Goal: Check status: Check status

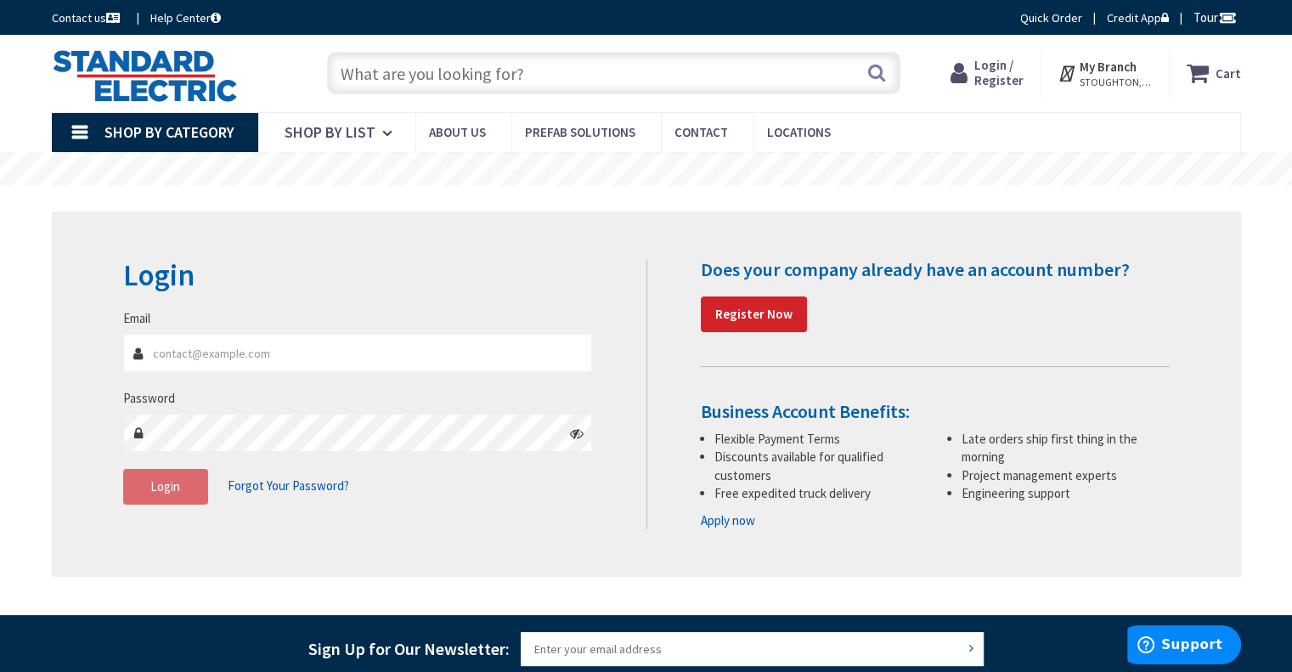
type input "[PERSON_NAME][EMAIL_ADDRESS][DOMAIN_NAME]"
drag, startPoint x: 115, startPoint y: 497, endPoint x: 148, endPoint y: 490, distance: 33.0
click at [118, 495] on div "Login Invalid login or password Email steve@perryelectricalsolutions.com Passwo…" at bounding box center [378, 390] width 536 height 262
click at [153, 490] on span "Login" at bounding box center [165, 486] width 30 height 16
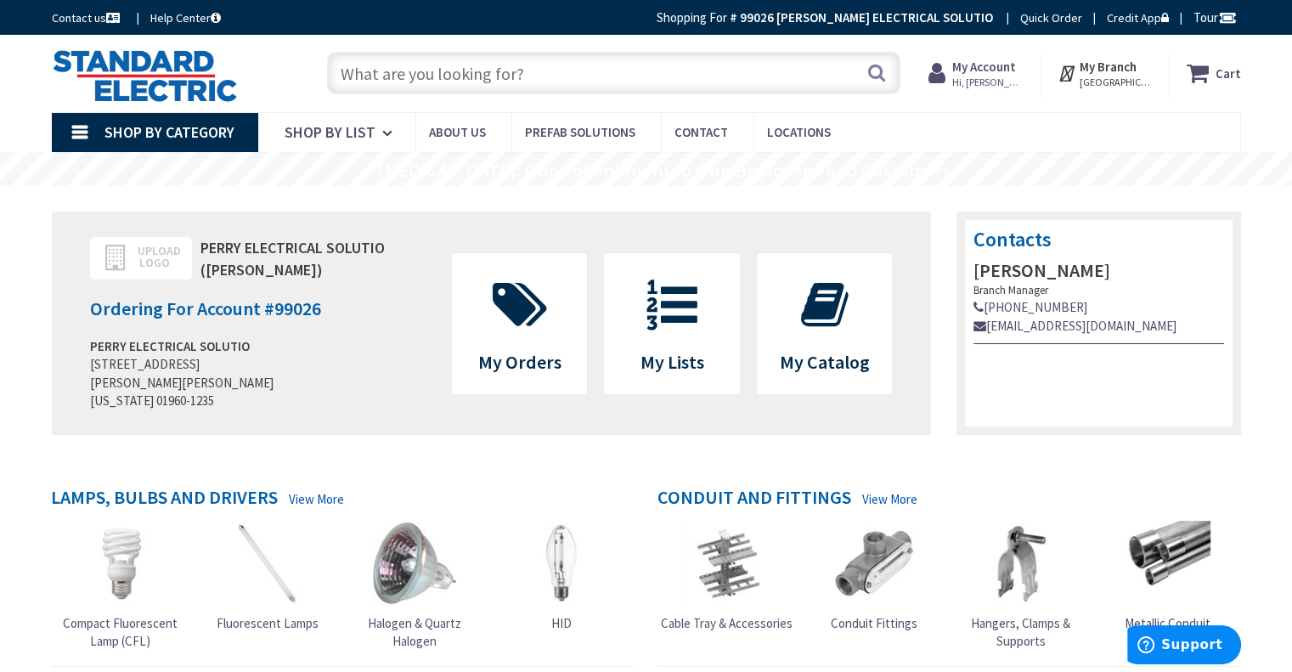
click at [1016, 66] on strong "My Account" at bounding box center [984, 67] width 64 height 16
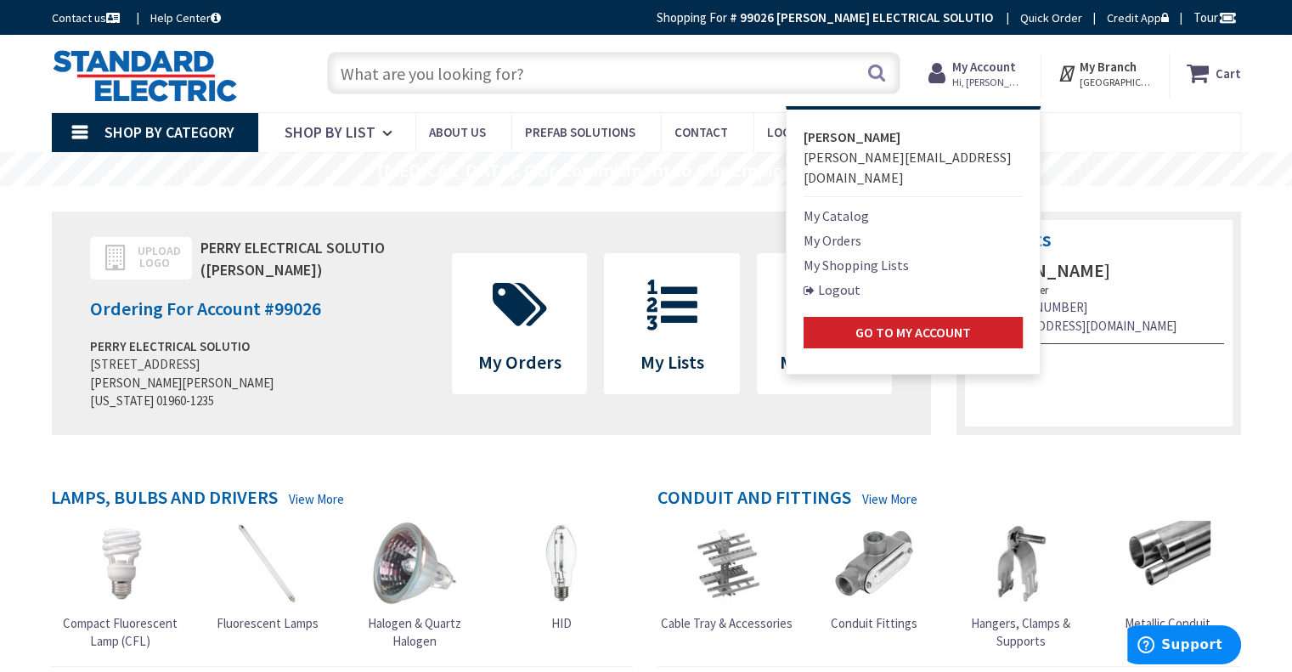
click at [853, 230] on link "My Orders" at bounding box center [832, 240] width 58 height 20
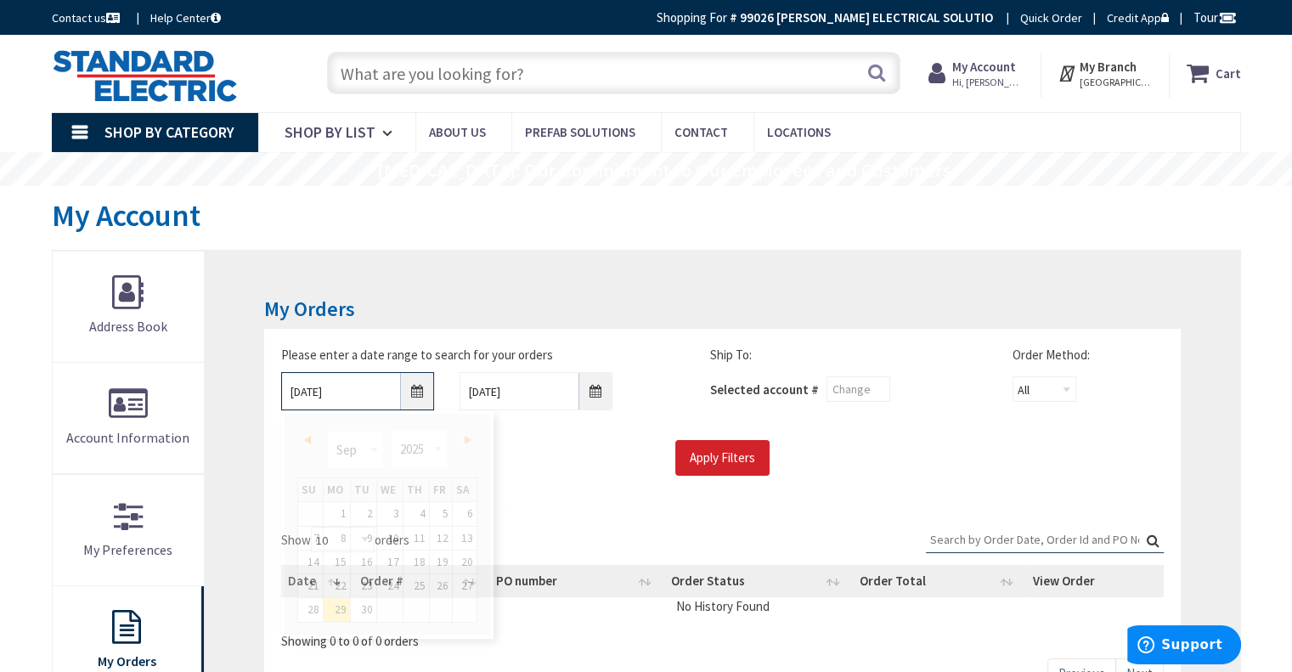
click at [418, 395] on input "9/29/2025" at bounding box center [357, 391] width 153 height 38
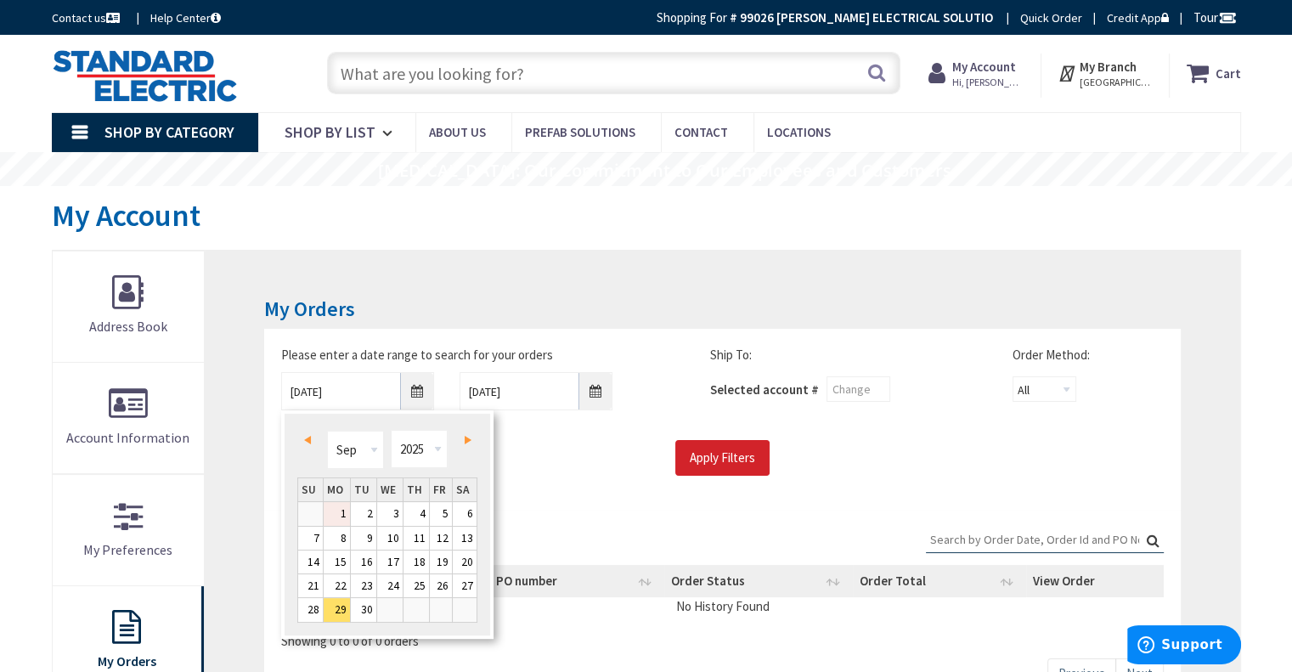
click at [336, 513] on link "1" at bounding box center [337, 513] width 26 height 23
type input "09/01/2025"
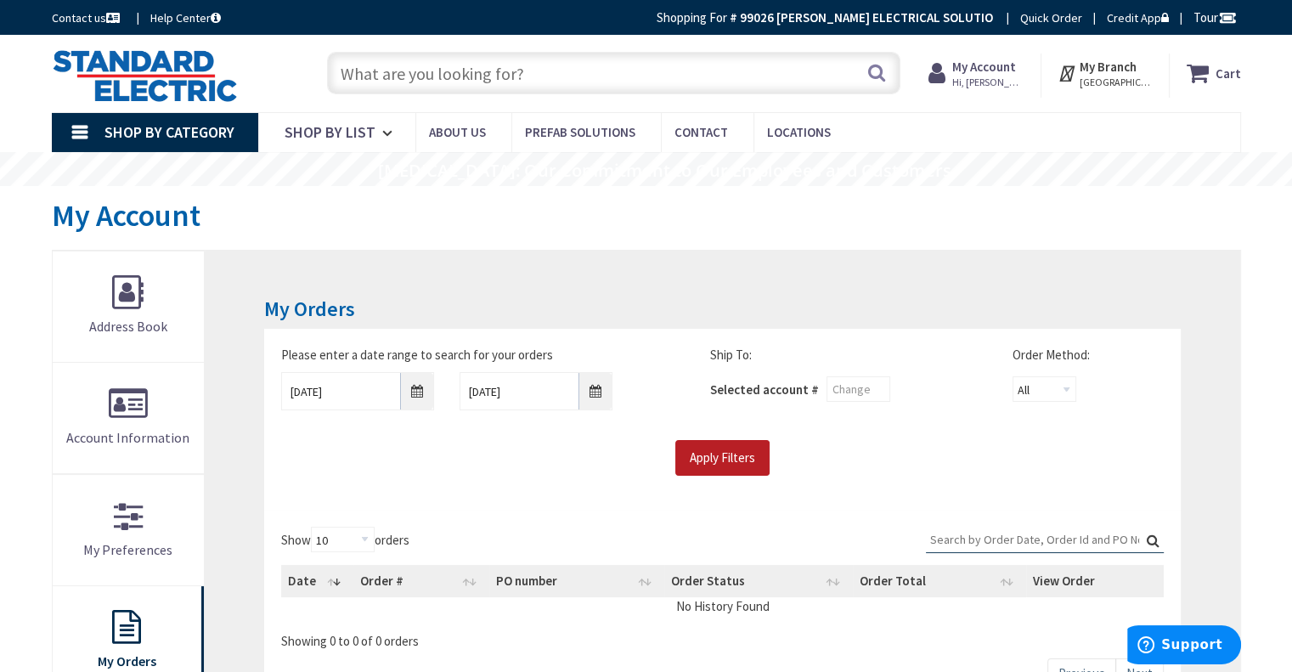
click at [740, 457] on input "Apply Filters" at bounding box center [722, 458] width 94 height 36
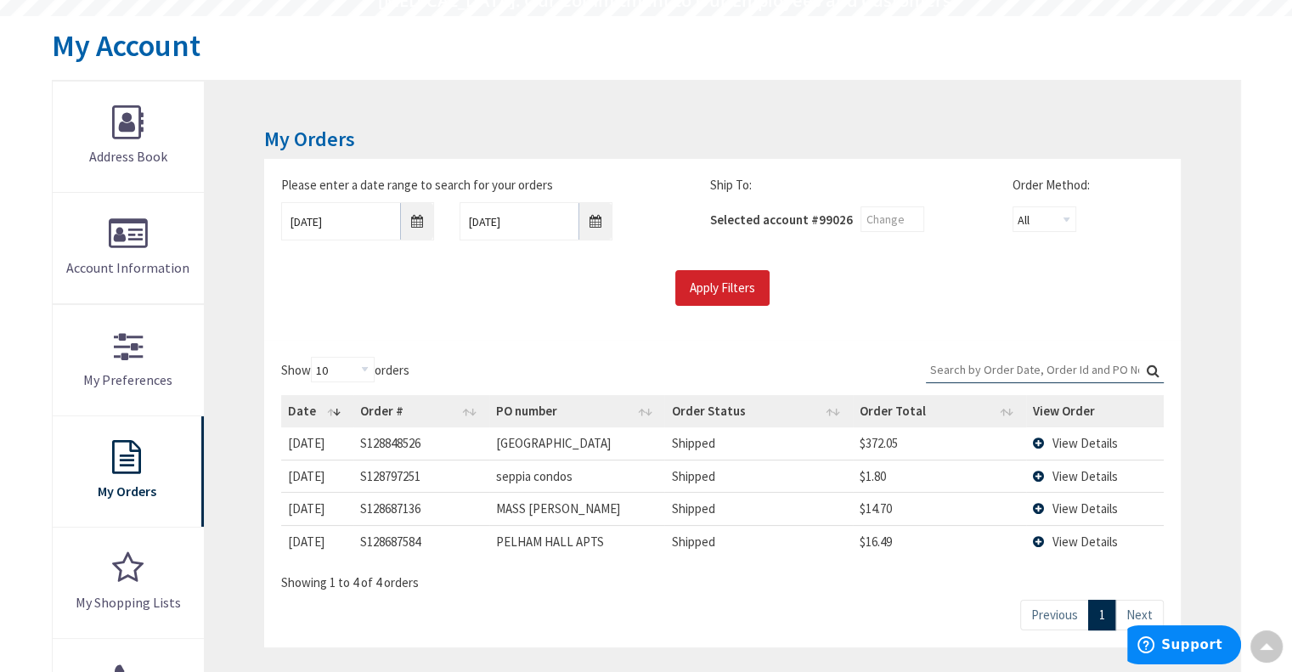
click at [1099, 541] on span "View Details" at bounding box center [1084, 541] width 65 height 16
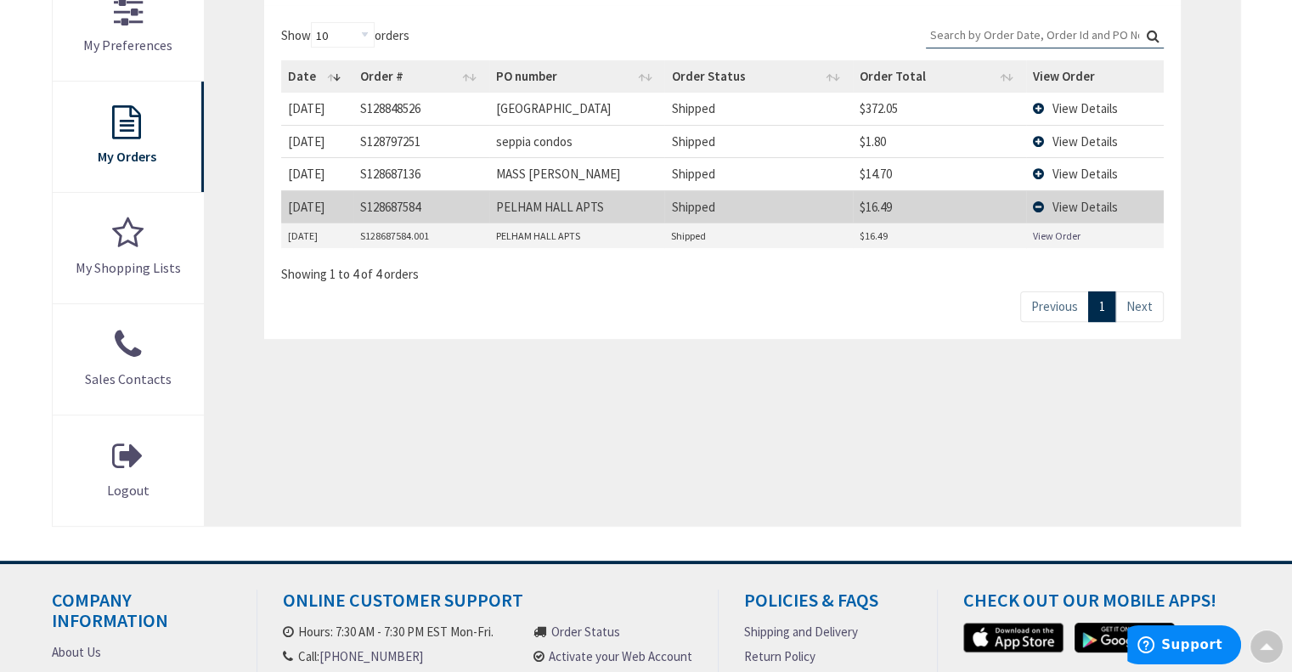
scroll to position [510, 0]
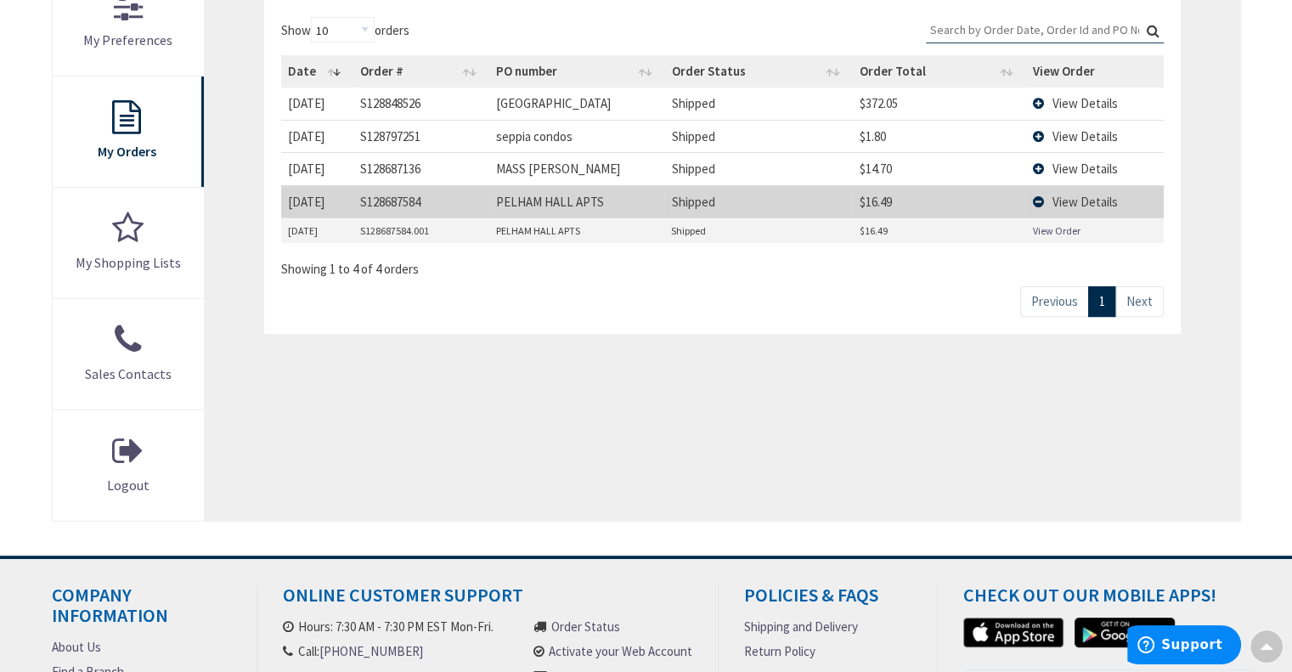
click at [1064, 228] on link "View Order" at bounding box center [1057, 230] width 48 height 14
click at [1077, 104] on span "View Details" at bounding box center [1084, 103] width 65 height 16
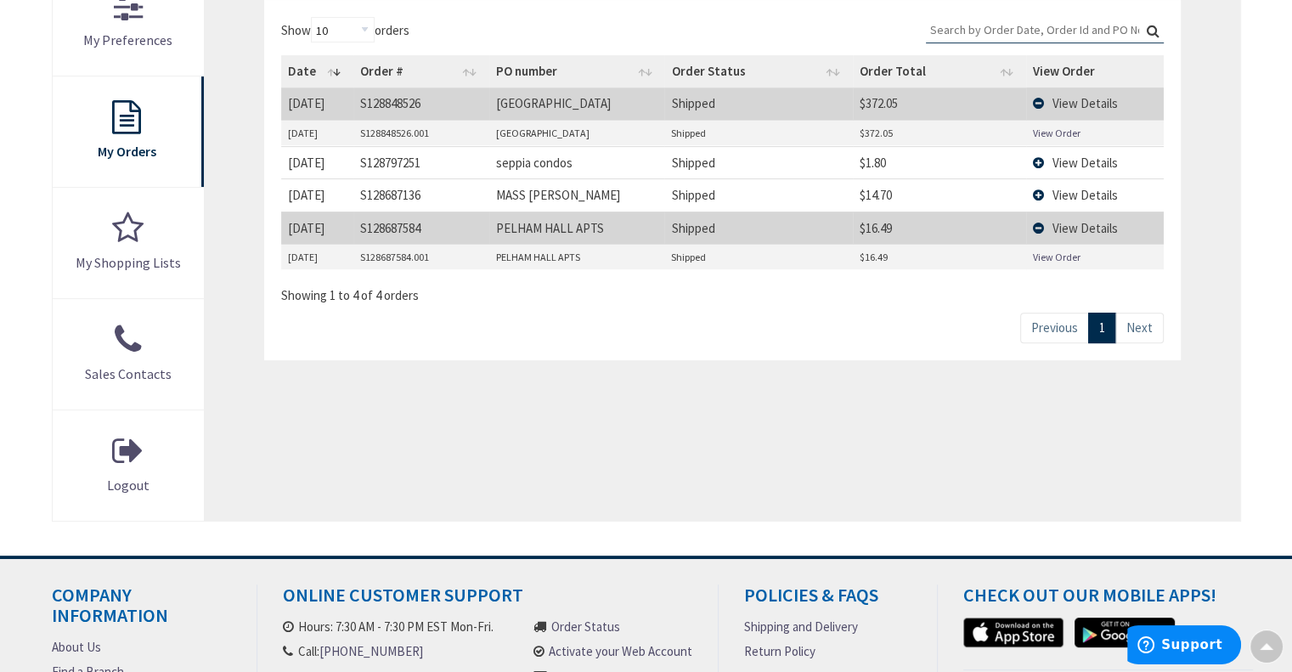
click at [1067, 129] on link "View Order" at bounding box center [1057, 133] width 48 height 14
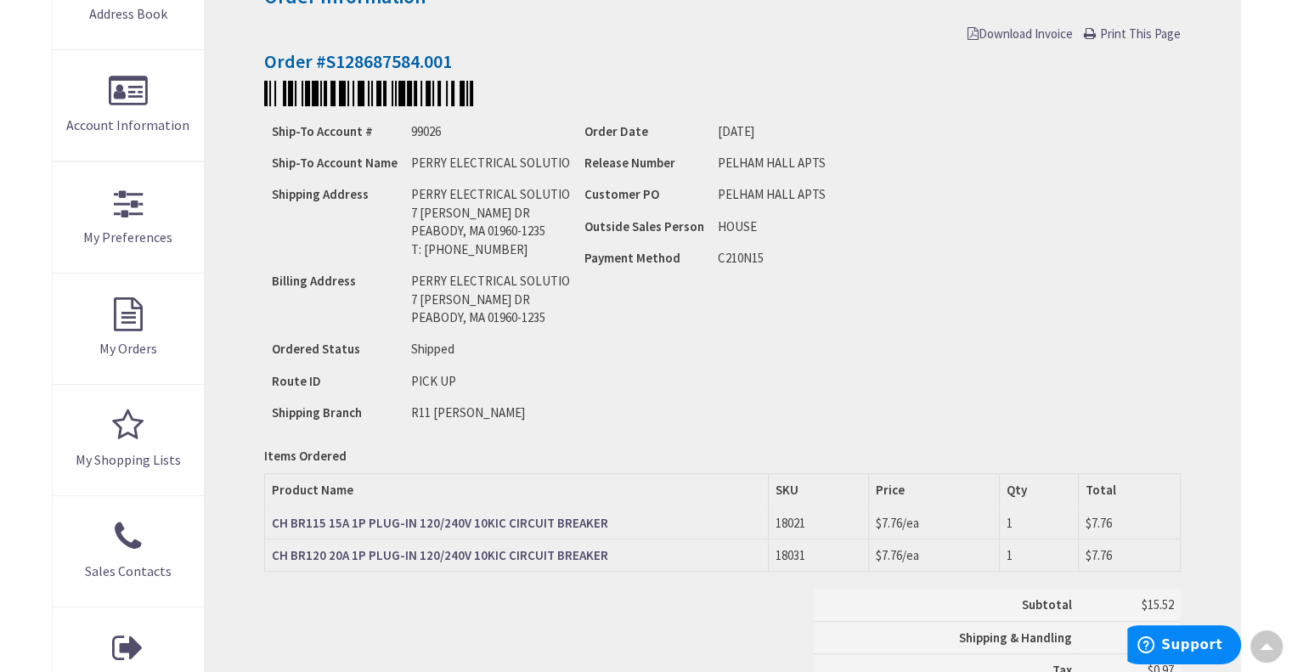
scroll to position [510, 0]
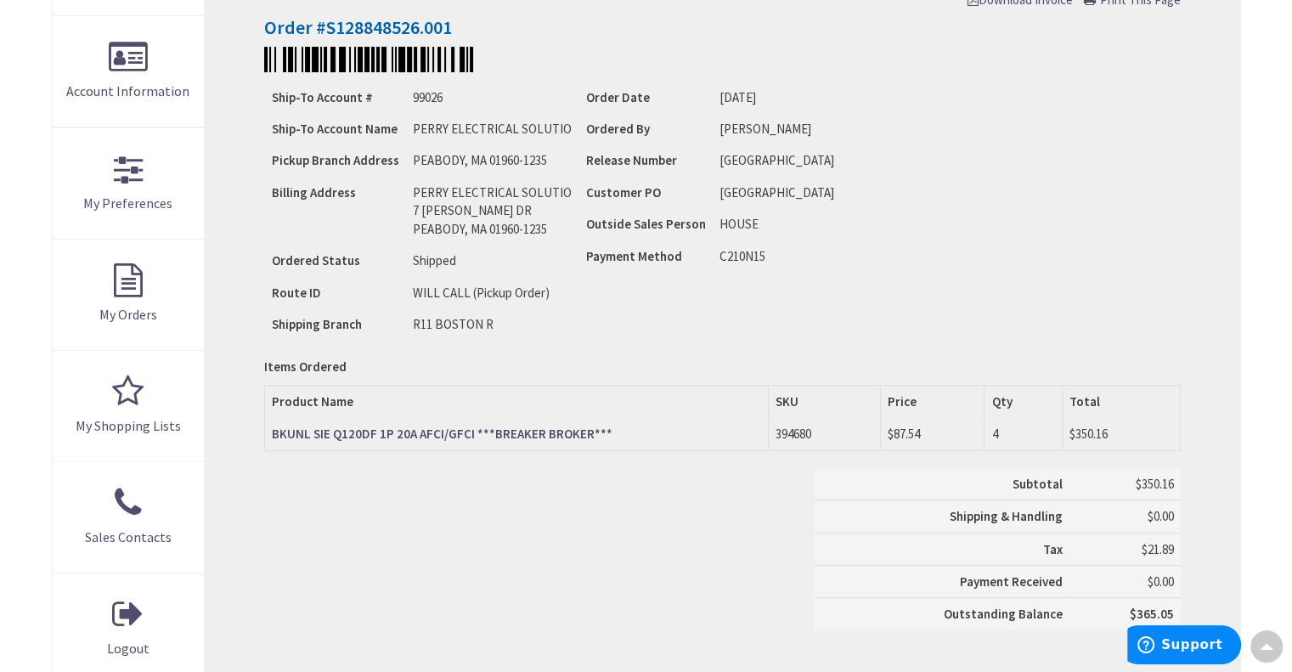
scroll to position [425, 0]
